Goal: Task Accomplishment & Management: Manage account settings

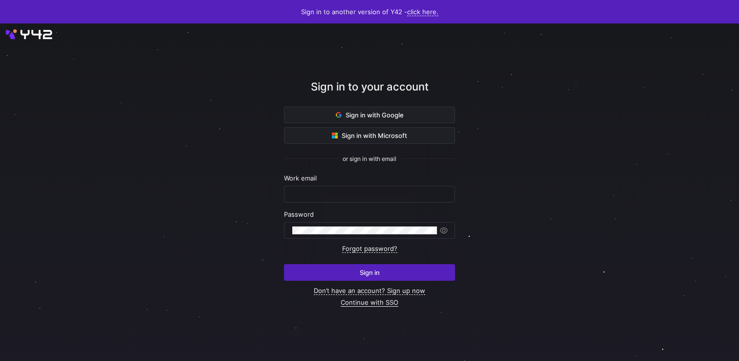
click at [372, 304] on link "Continue with SSO" at bounding box center [370, 302] width 58 height 8
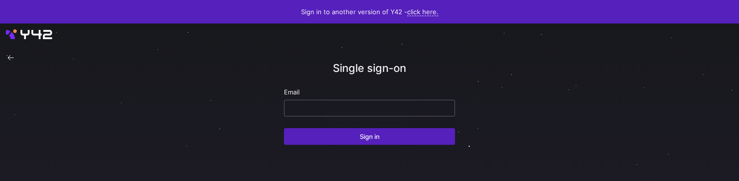
click at [354, 106] on input "email" at bounding box center [369, 108] width 155 height 8
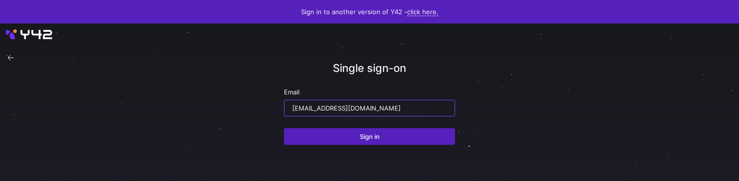
type input "[EMAIL_ADDRESS][DOMAIN_NAME]"
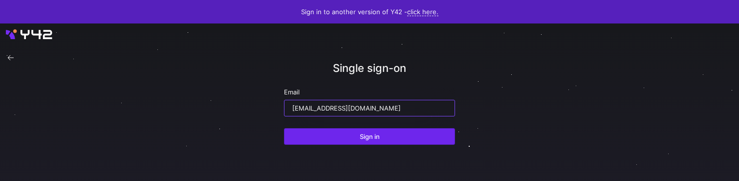
click at [360, 136] on span "Sign in" at bounding box center [370, 137] width 20 height 8
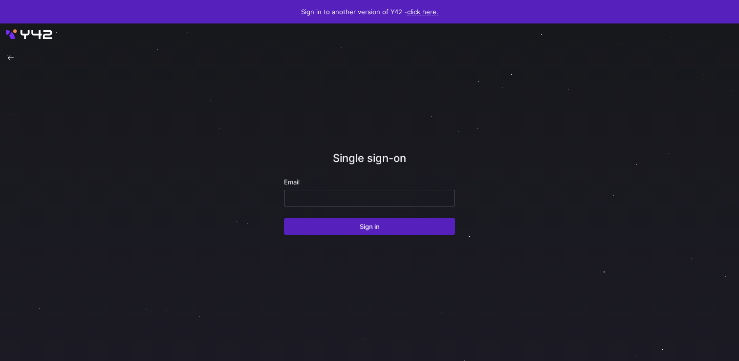
click at [350, 180] on input "email" at bounding box center [369, 198] width 155 height 8
paste input "[EMAIL_ADDRESS][DOMAIN_NAME]"
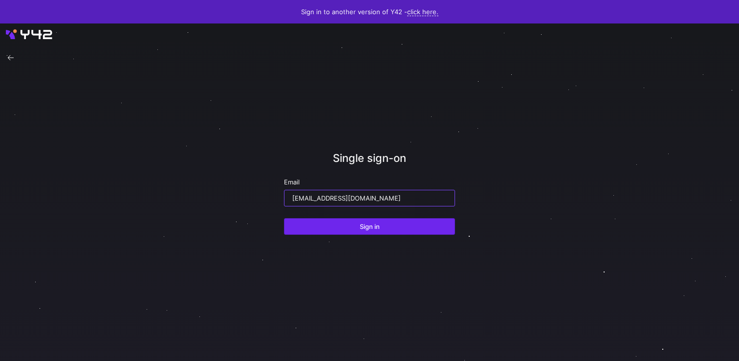
type input "[EMAIL_ADDRESS][DOMAIN_NAME]"
click at [357, 180] on span "submit" at bounding box center [370, 227] width 170 height 16
